Goal: Book appointment/travel/reservation

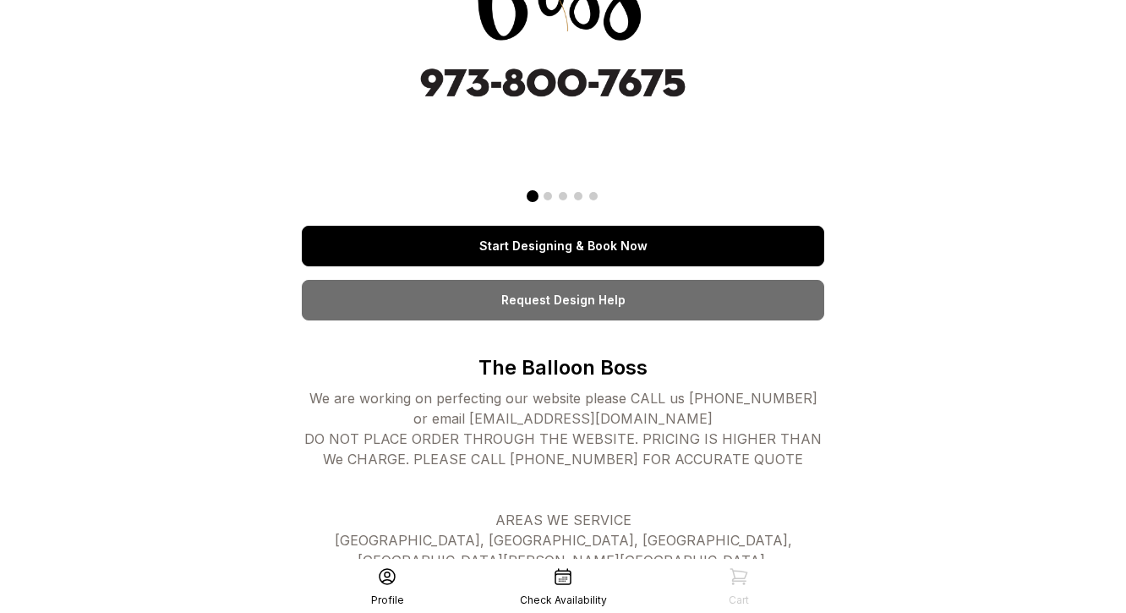
scroll to position [225, 0]
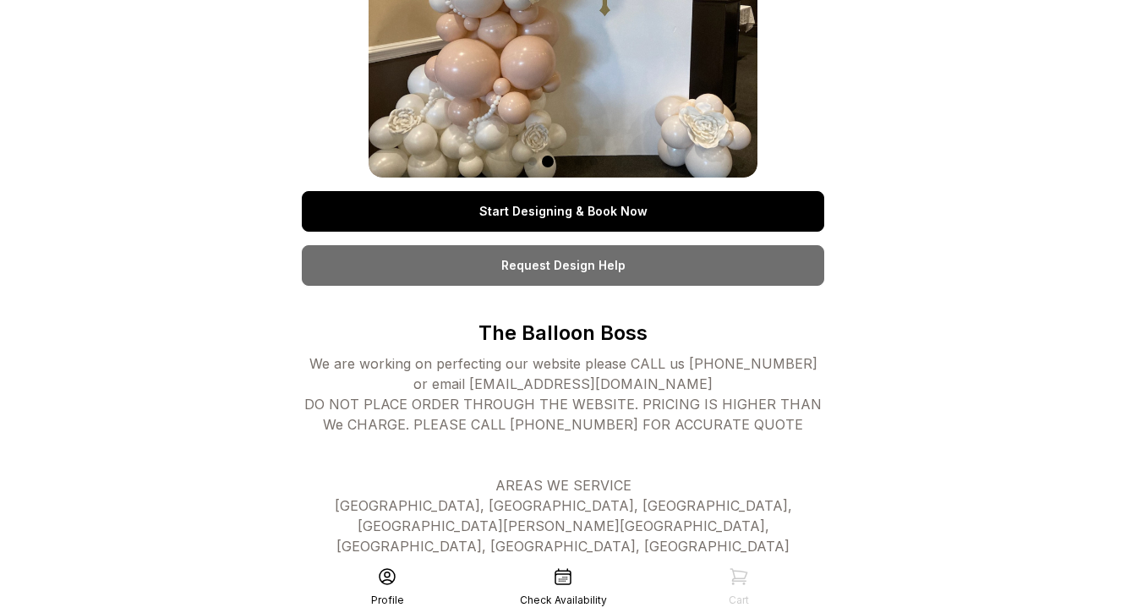
click at [577, 209] on link "Start Designing & Book Now" at bounding box center [563, 211] width 523 height 41
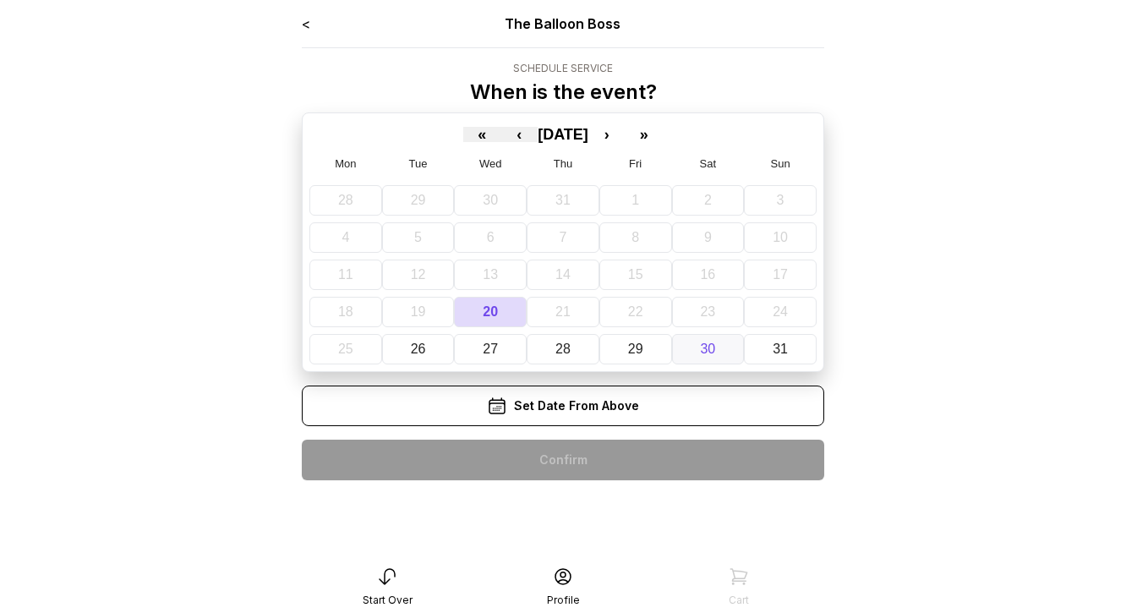
click at [730, 351] on button "30" at bounding box center [708, 349] width 73 height 30
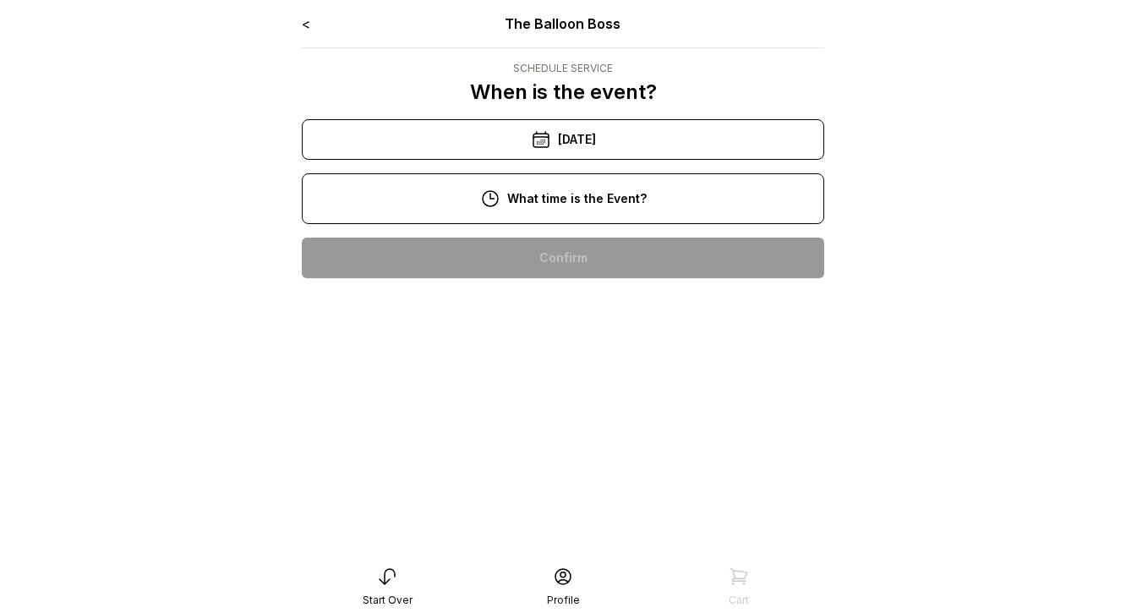
click at [571, 33] on div "The Balloon Boss" at bounding box center [564, 24] width 314 height 20
click at [308, 14] on div "<" at bounding box center [306, 24] width 8 height 20
click at [307, 25] on link "<" at bounding box center [306, 23] width 8 height 17
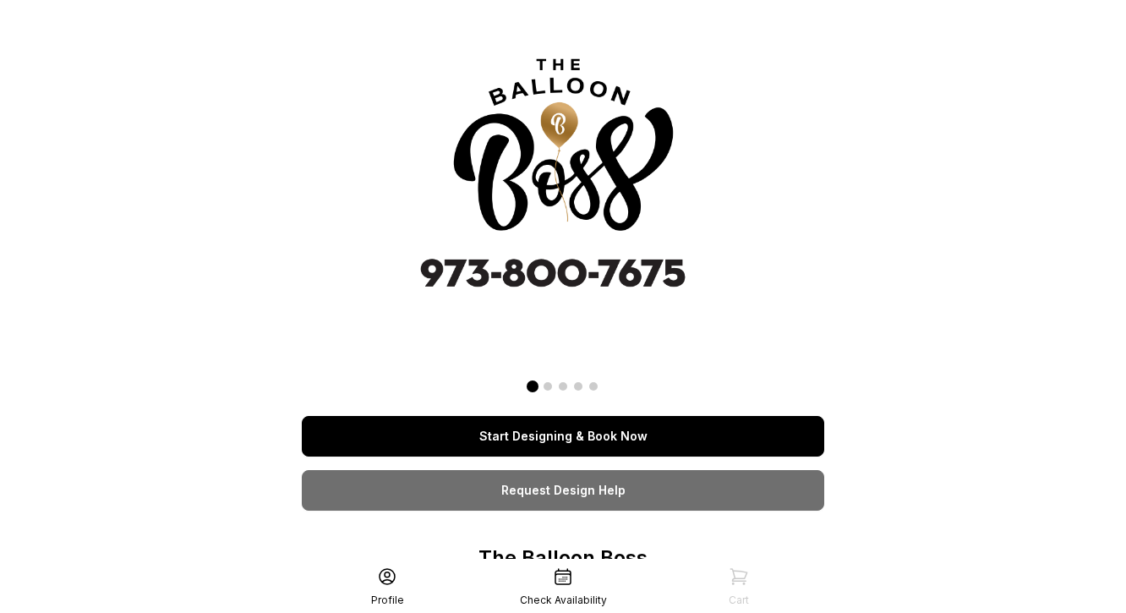
click at [554, 158] on img at bounding box center [563, 176] width 325 height 325
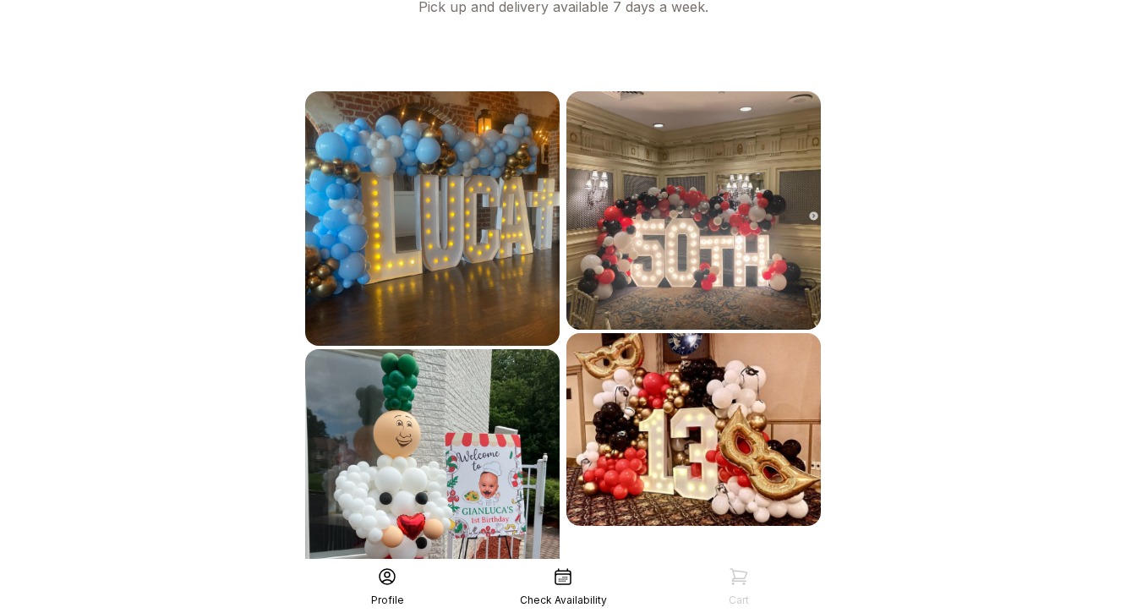
scroll to position [985, 0]
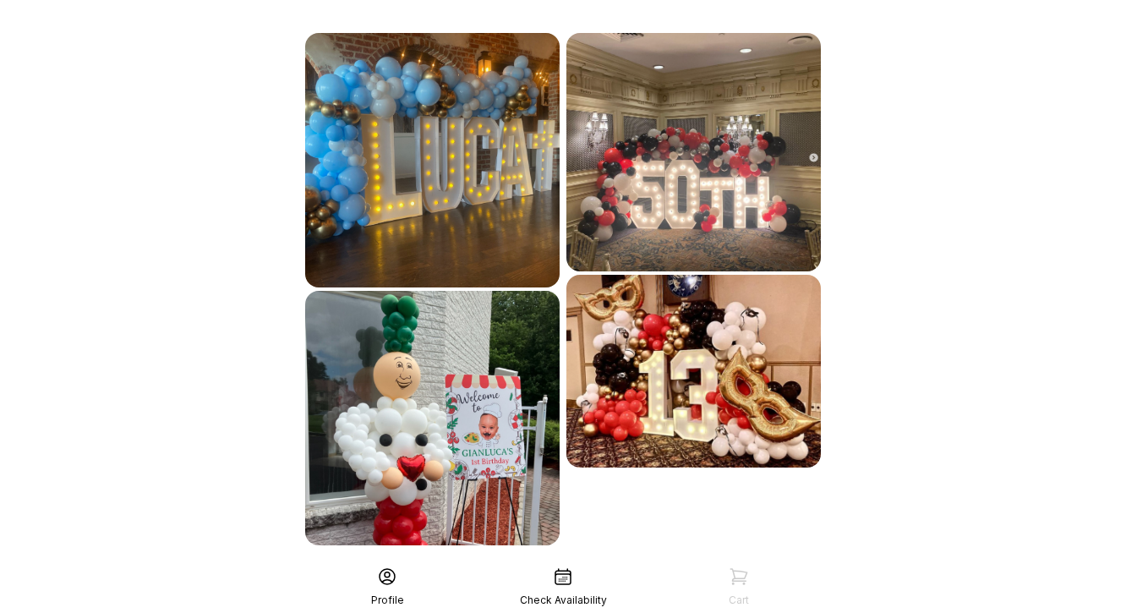
click at [549, 562] on div "See More" at bounding box center [563, 582] width 523 height 41
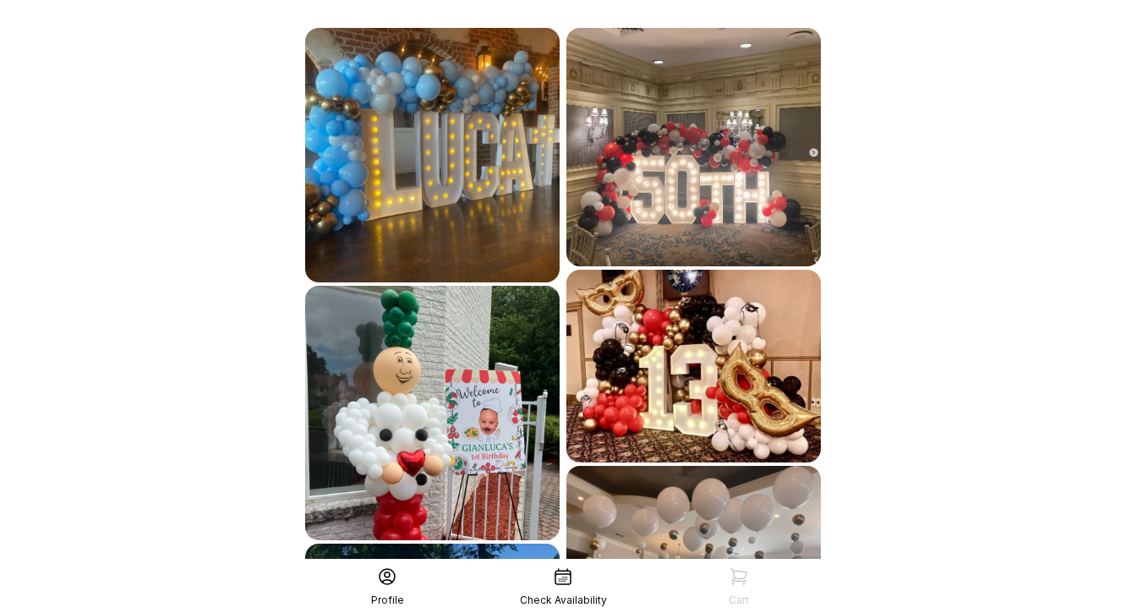
scroll to position [1353, 0]
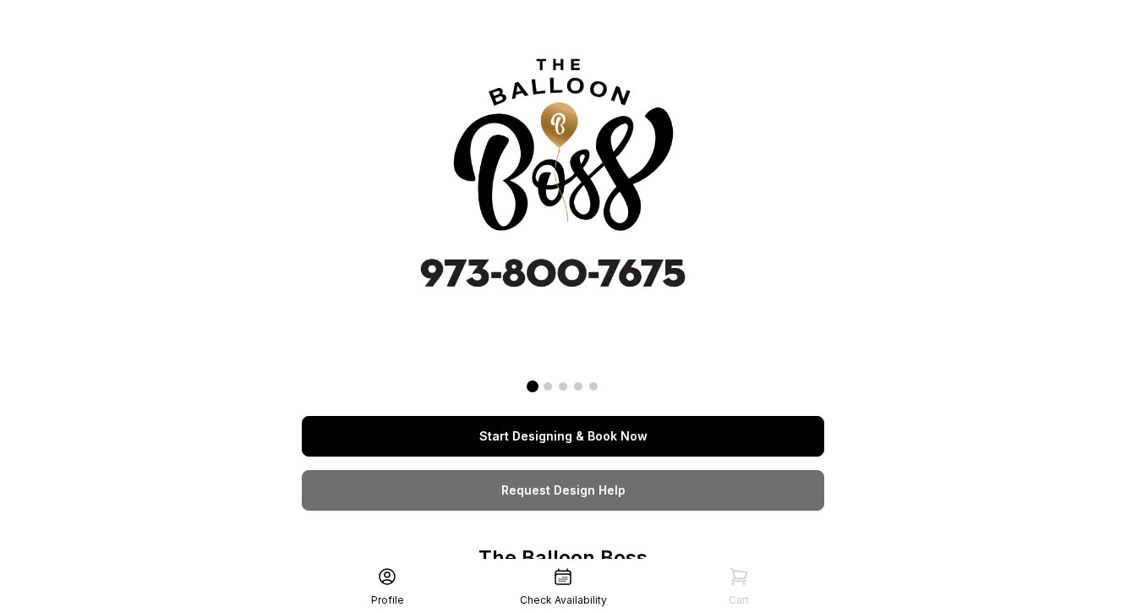
scroll to position [225, 0]
